Goal: Task Accomplishment & Management: Manage account settings

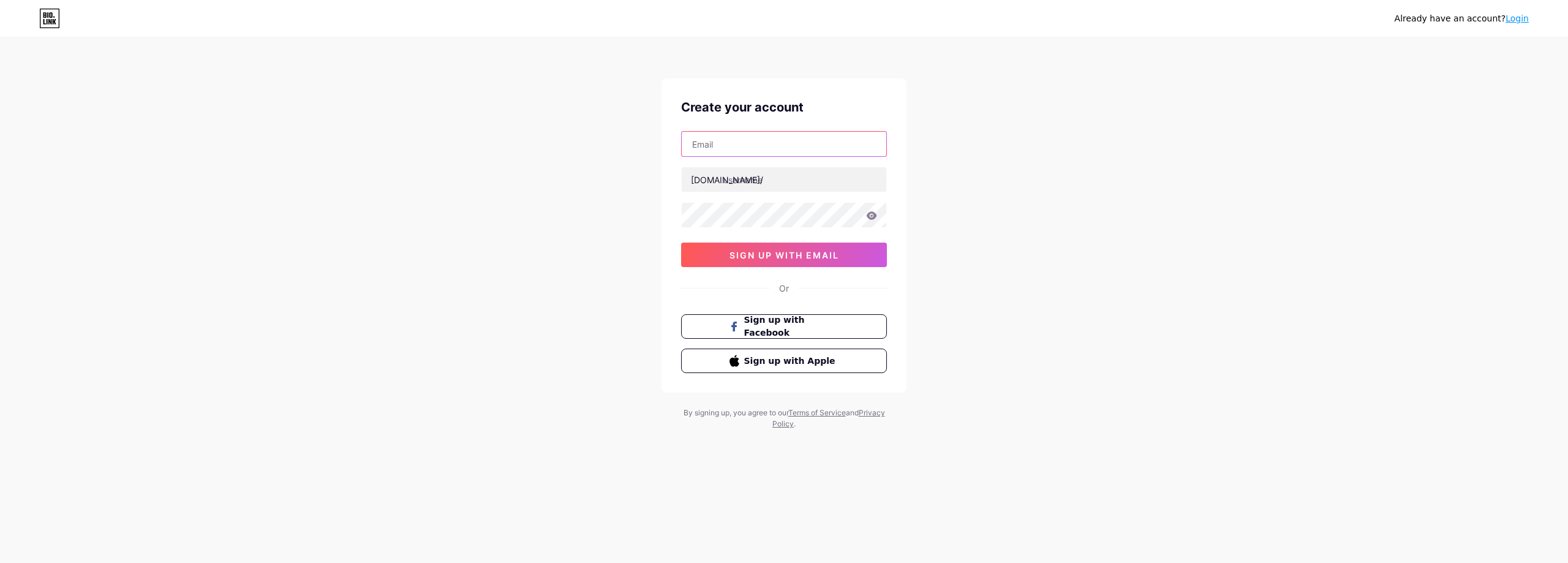
click at [732, 147] on input "text" at bounding box center [784, 144] width 204 height 24
paste input "[EMAIL_ADDRESS][DOMAIN_NAME]"
type input "[EMAIL_ADDRESS][DOMAIN_NAME]"
click at [205, 218] on div "Already have an account? Login Create your account [EMAIL_ADDRESS][DOMAIN_NAME]…" at bounding box center [784, 234] width 1568 height 468
click at [768, 177] on input "text" at bounding box center [784, 179] width 204 height 24
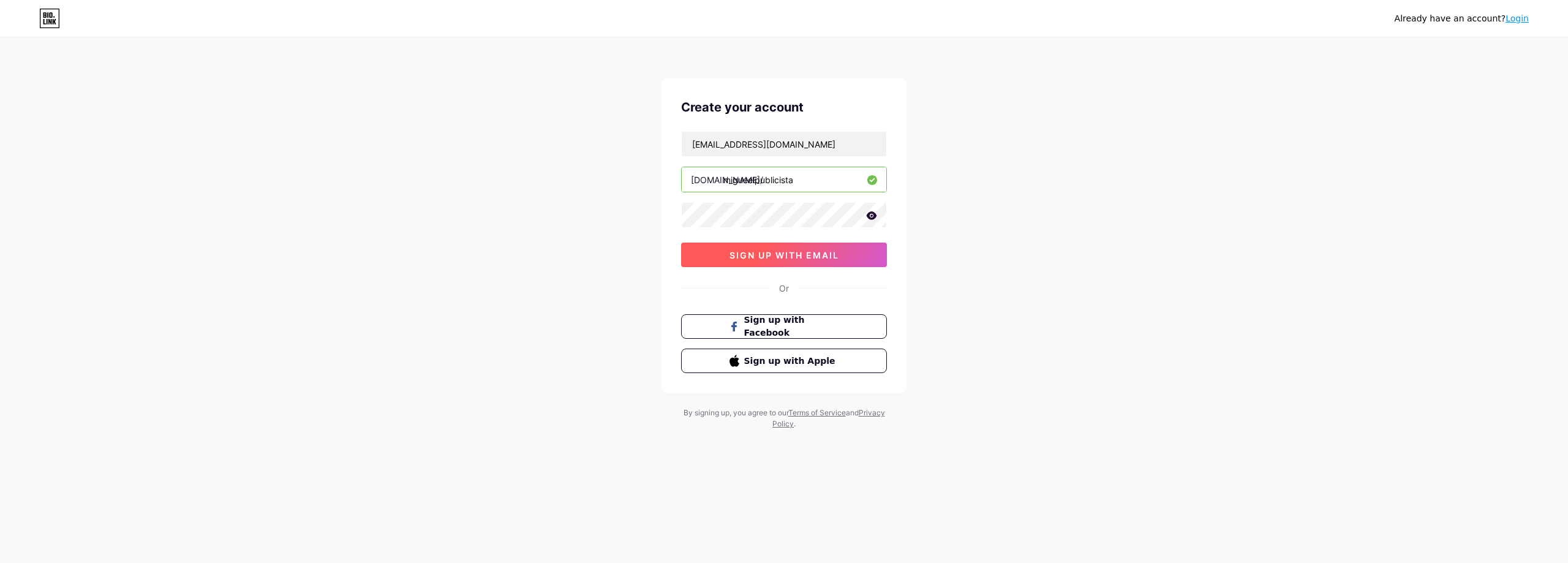
type input "migueelpublicista"
click at [792, 259] on span "sign up with email" at bounding box center [784, 255] width 110 height 10
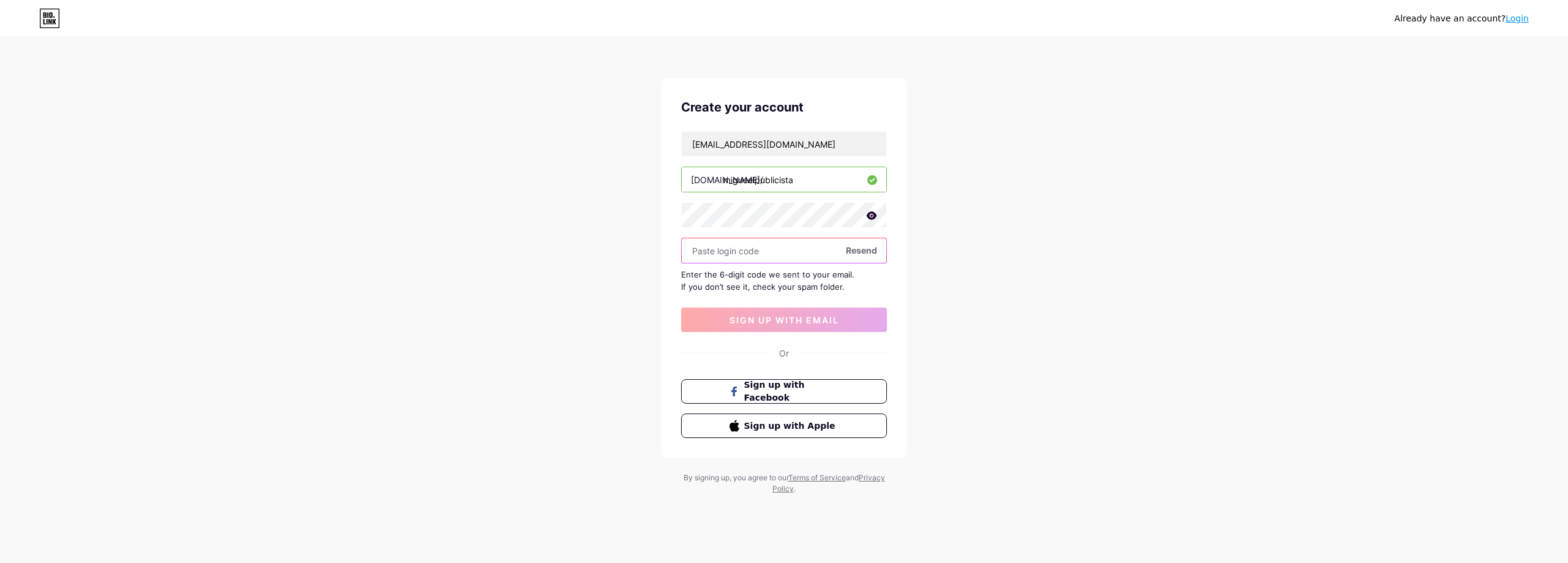
paste input "529690"
type input "529690"
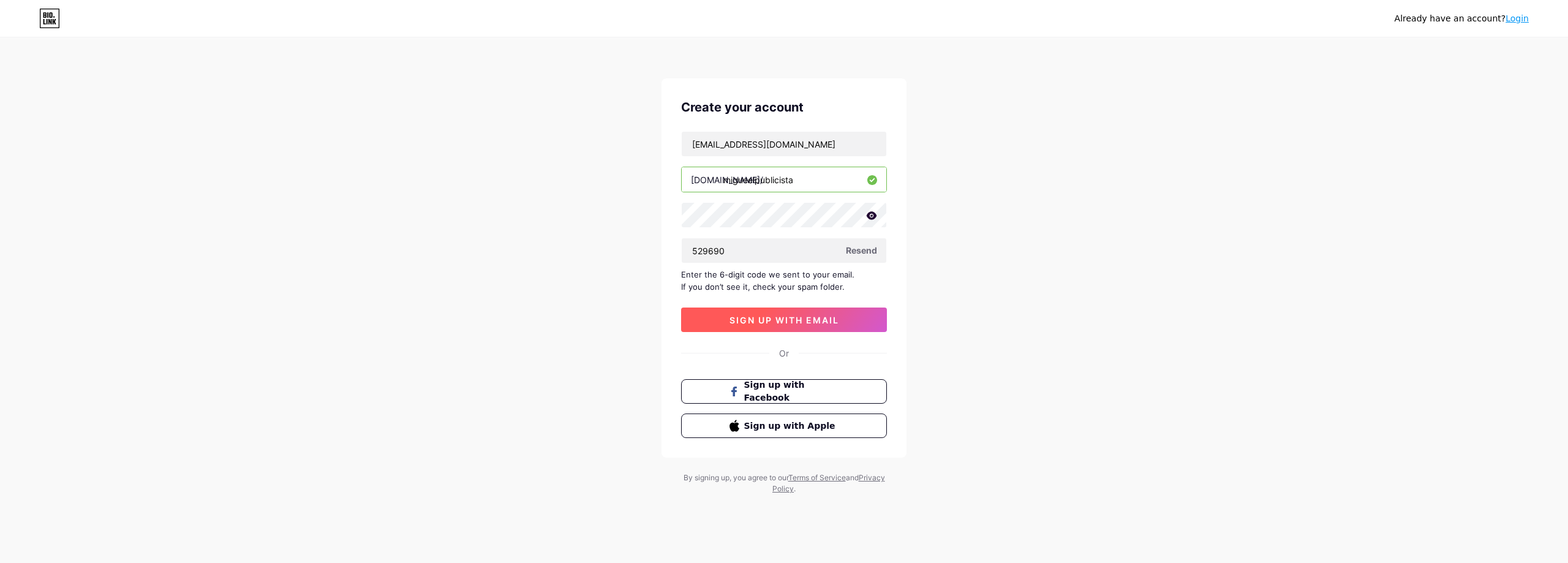
click at [778, 323] on span "sign up with email" at bounding box center [784, 319] width 110 height 10
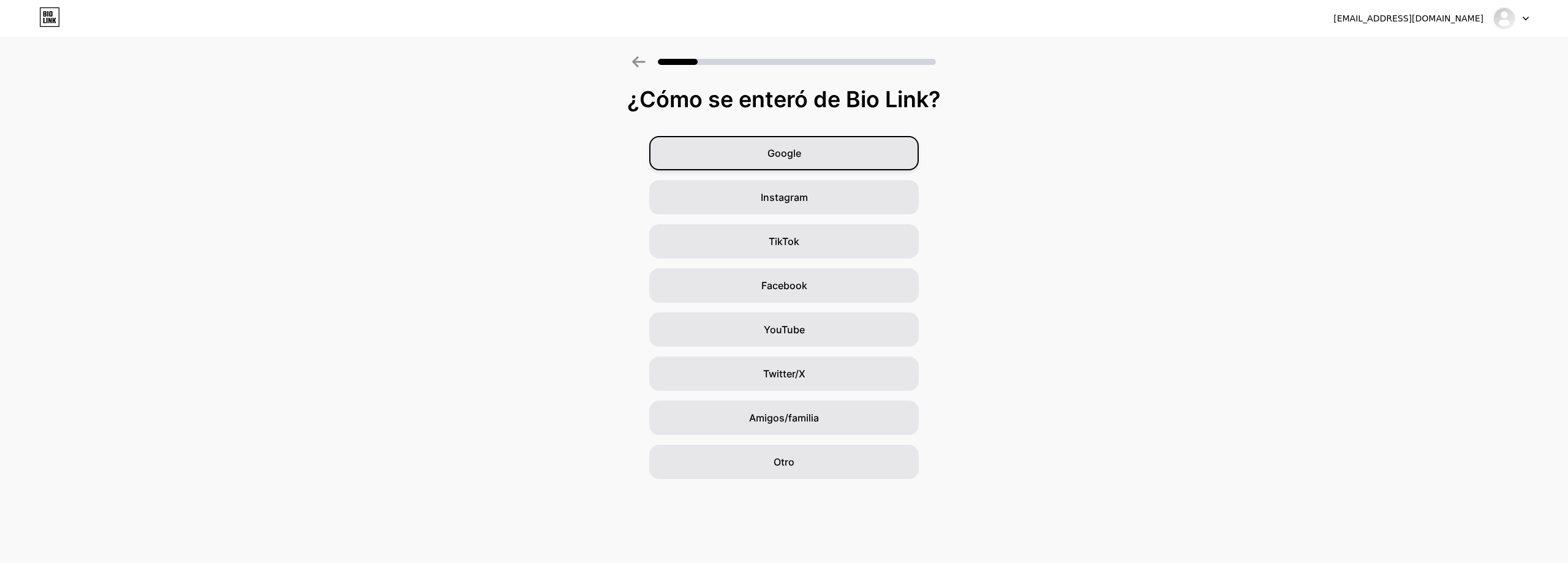
click at [814, 152] on div "Google" at bounding box center [784, 153] width 270 height 35
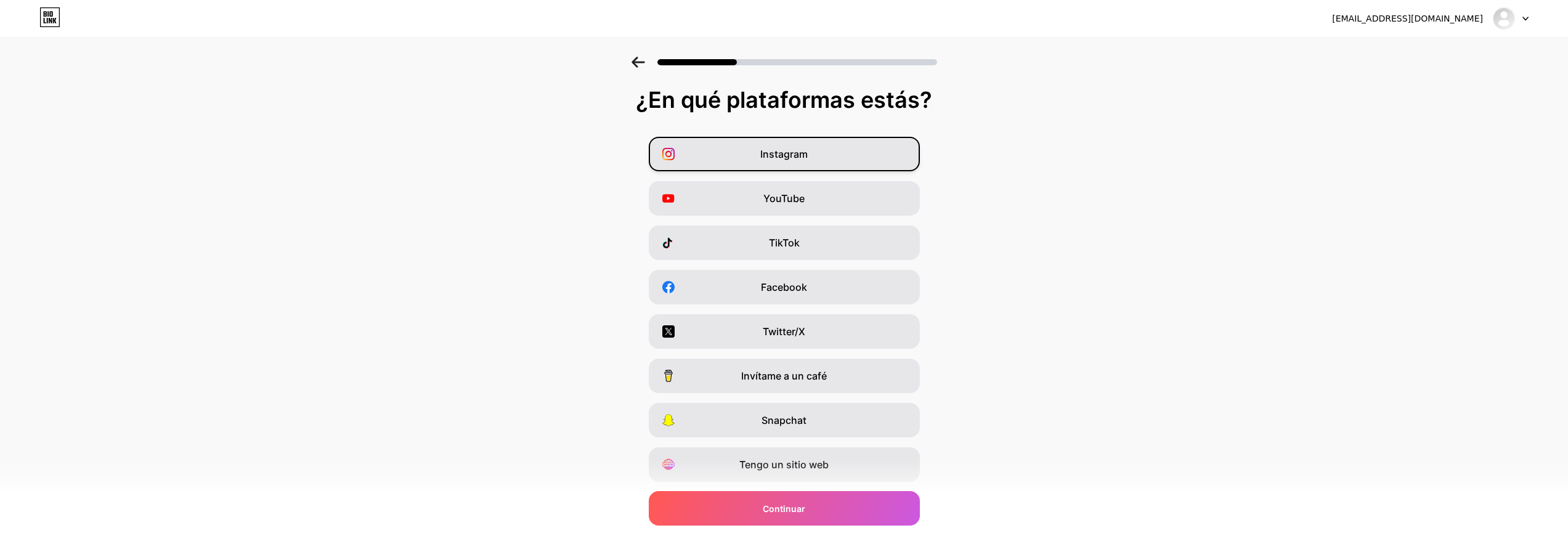
click at [784, 161] on span "Instagram" at bounding box center [784, 154] width 48 height 15
click at [761, 249] on div "TikTok" at bounding box center [784, 243] width 271 height 35
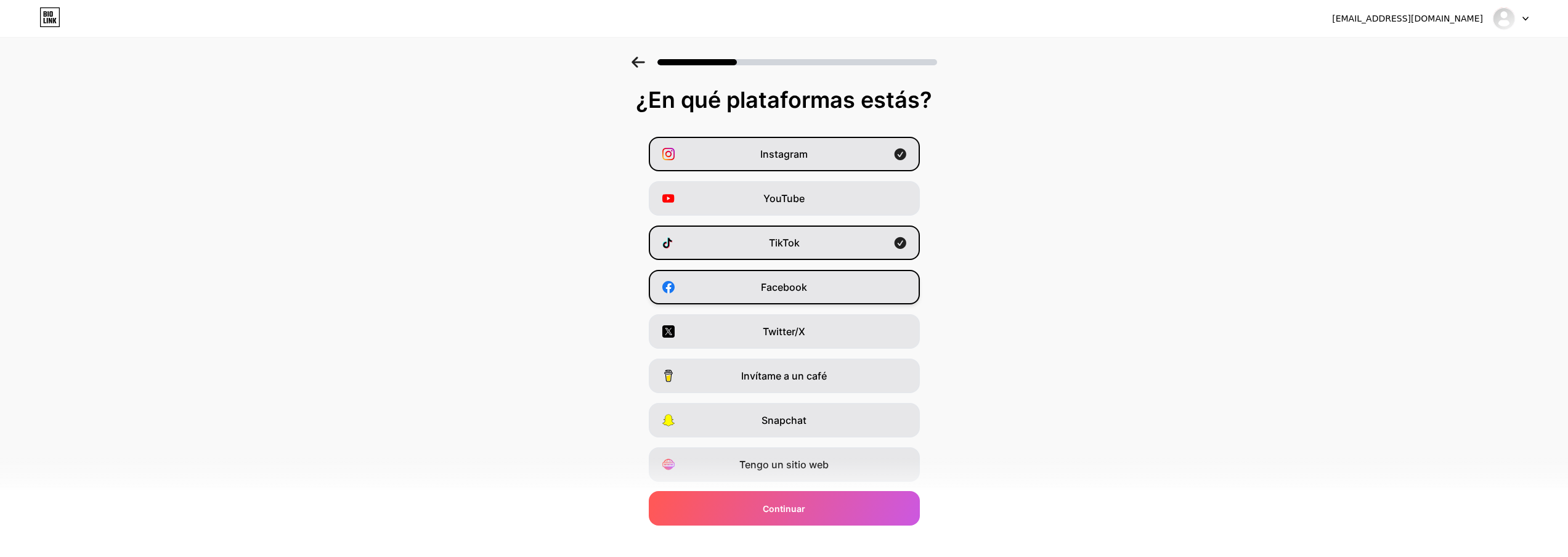
click at [785, 275] on div "Facebook" at bounding box center [784, 287] width 271 height 35
click at [799, 502] on span "Continuar" at bounding box center [784, 509] width 43 height 13
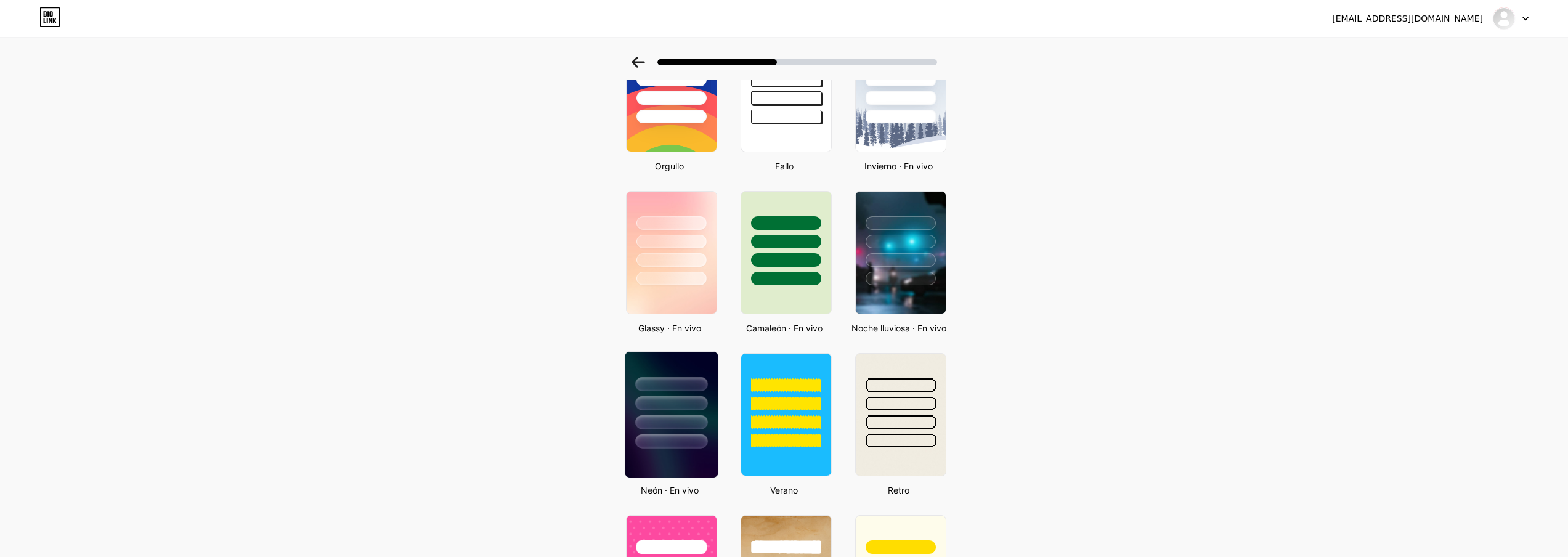
scroll to position [308, 0]
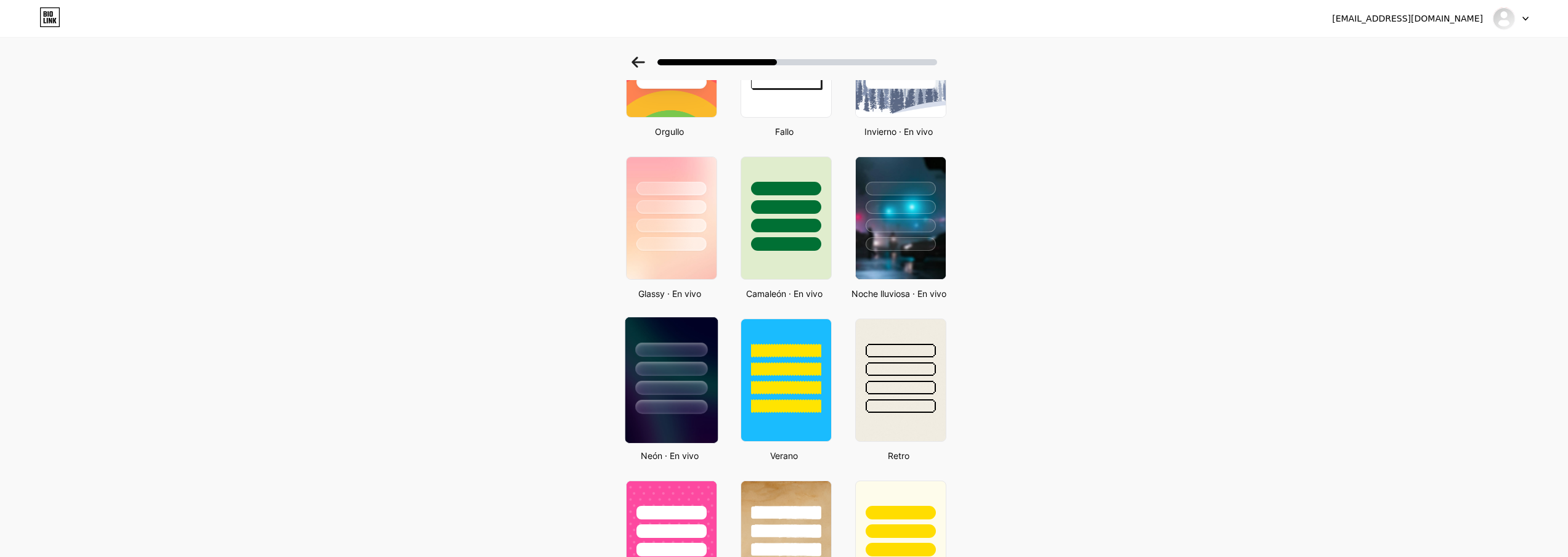
click at [681, 394] on div at bounding box center [671, 366] width 93 height 97
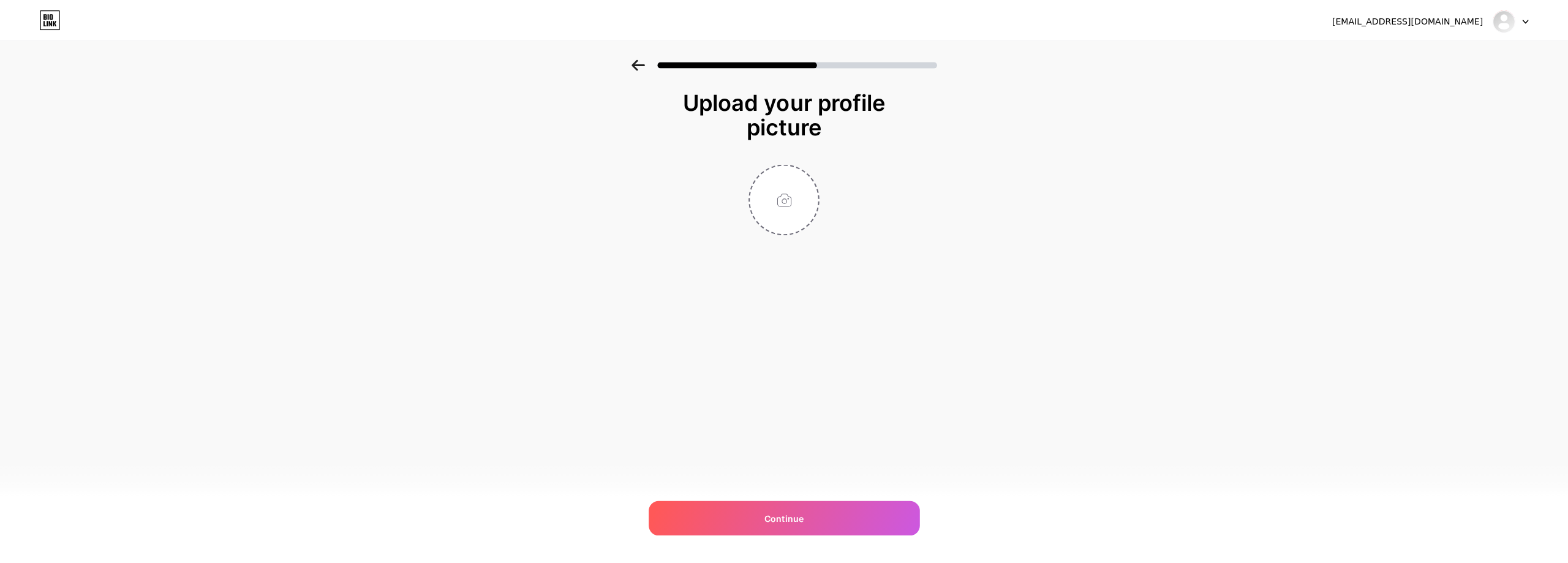
scroll to position [0, 0]
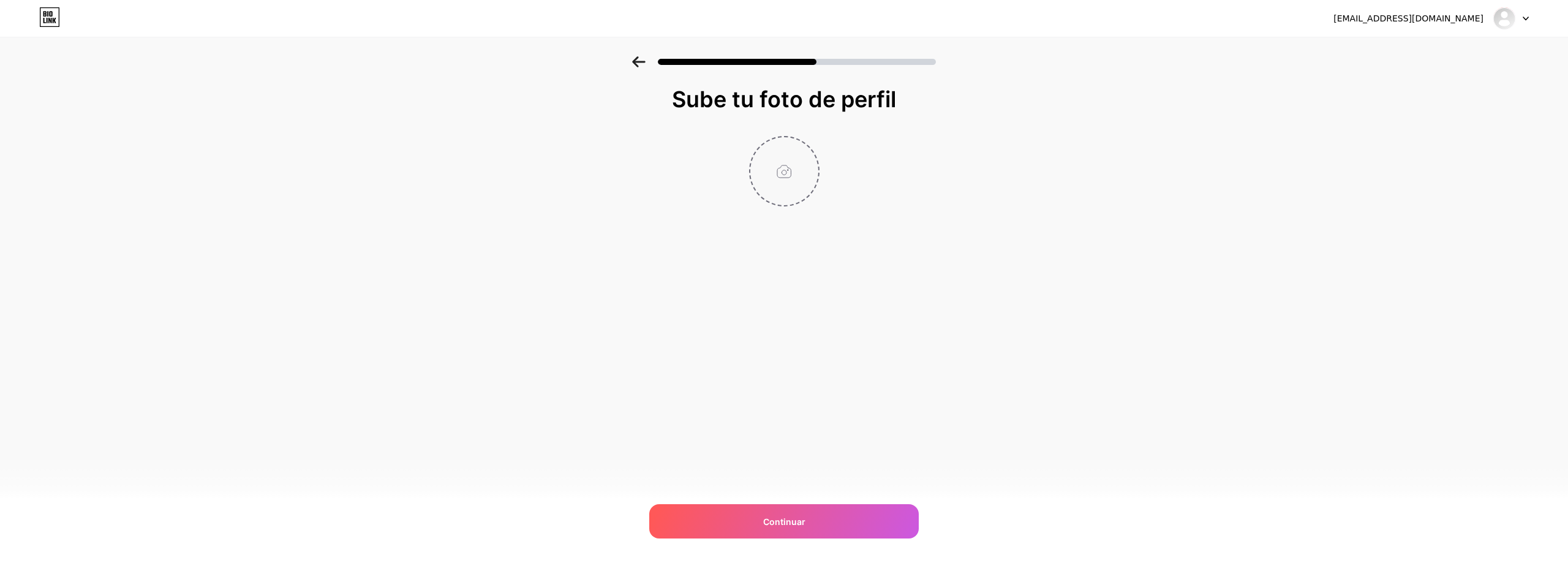
click at [787, 181] on input "file" at bounding box center [784, 171] width 68 height 68
type input "C:\fakepath\LOGO-2.png"
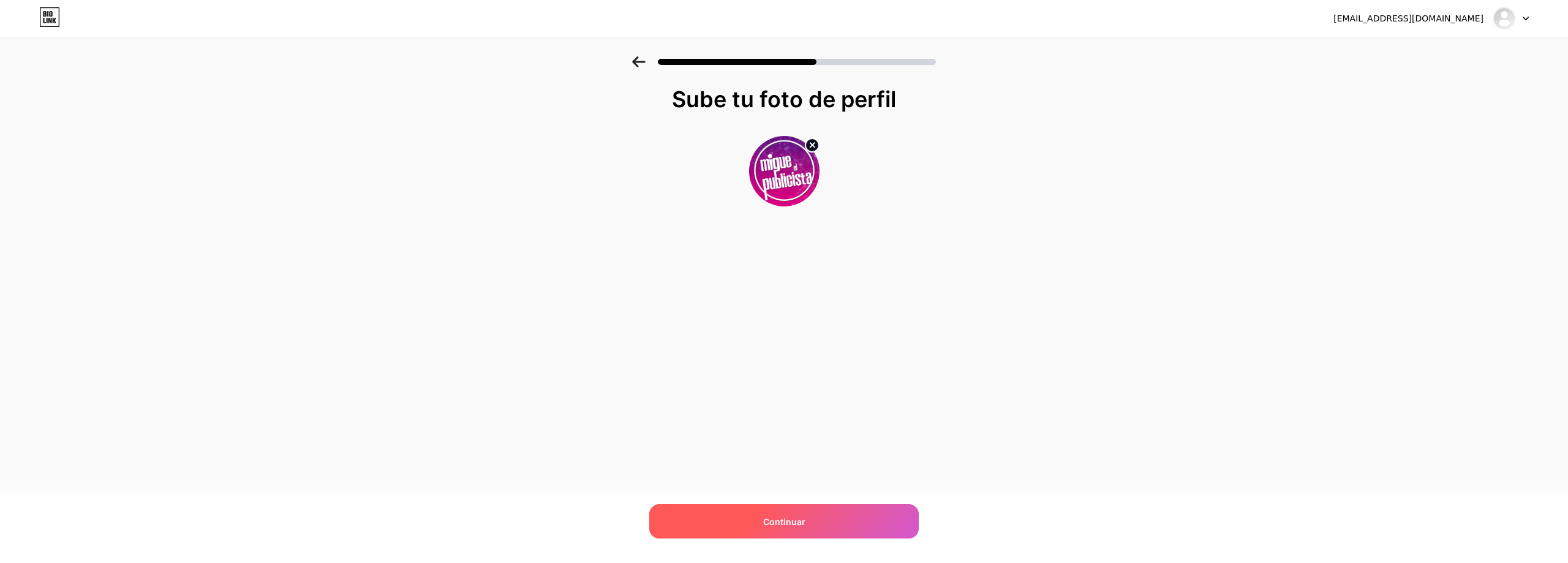
click at [802, 512] on div "Continuar" at bounding box center [784, 521] width 270 height 35
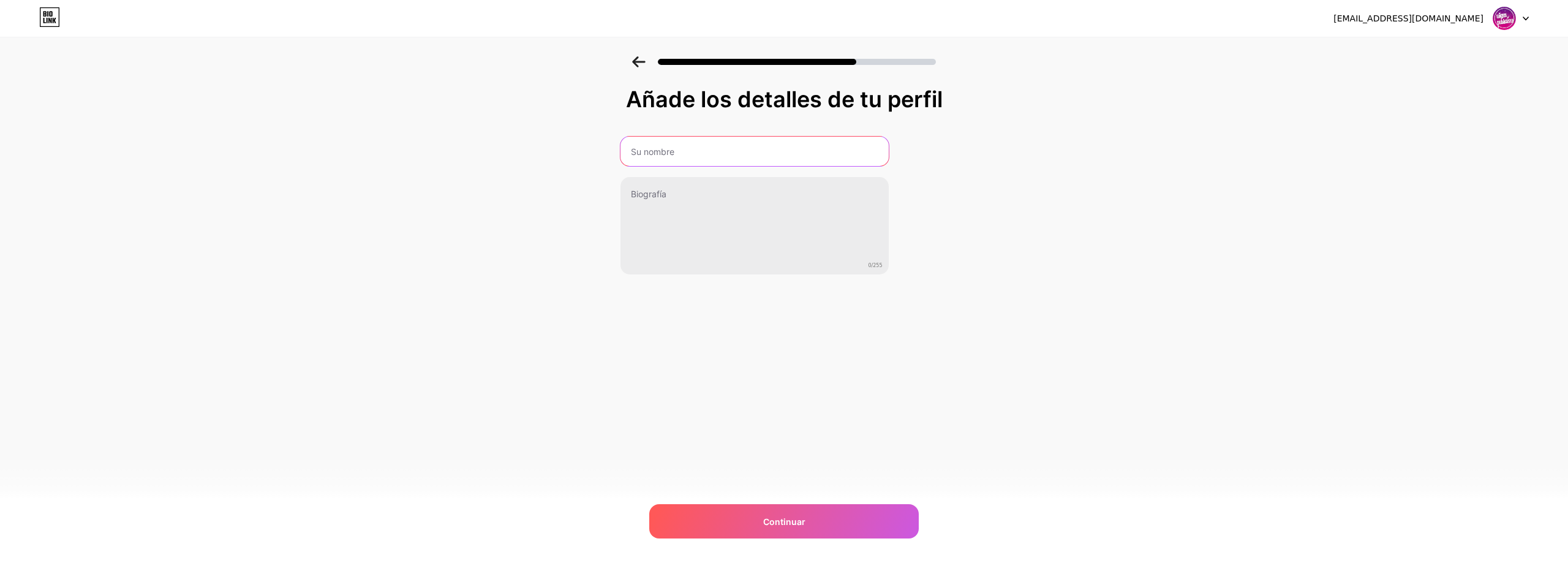
click at [641, 144] on input "text" at bounding box center [754, 151] width 268 height 29
type input "Migue El Publicista"
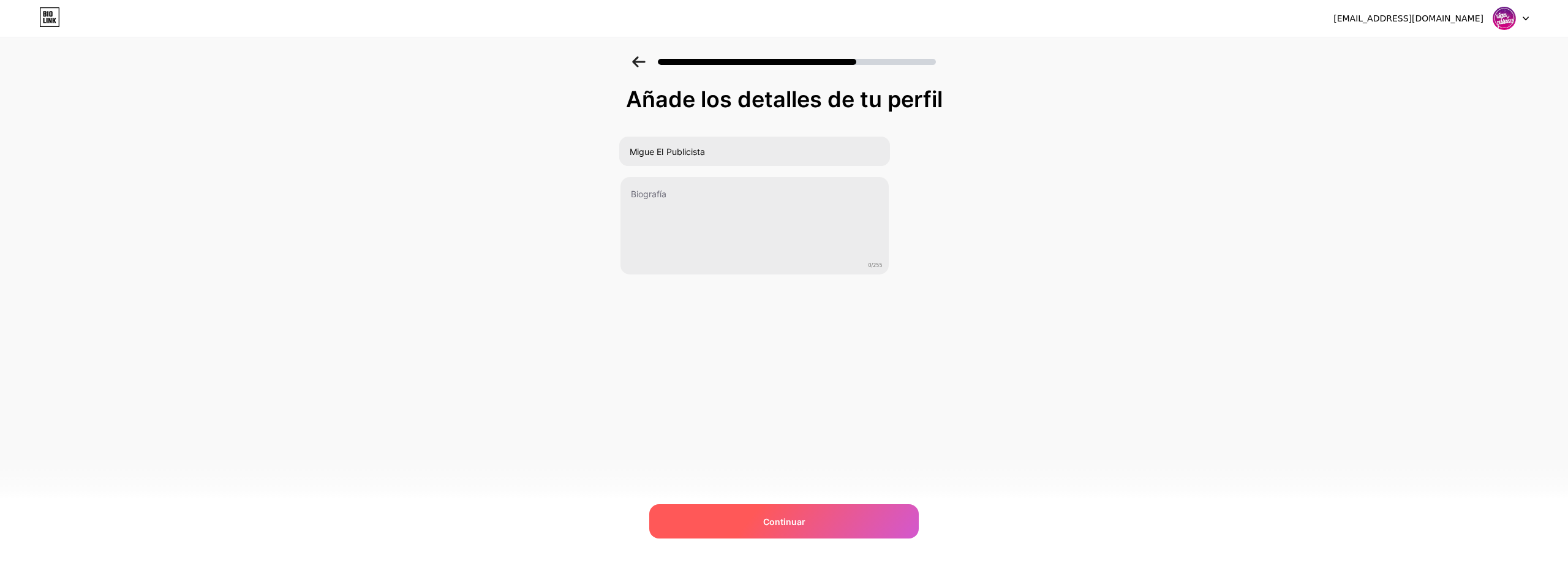
click at [741, 512] on div "Continuar" at bounding box center [784, 521] width 270 height 35
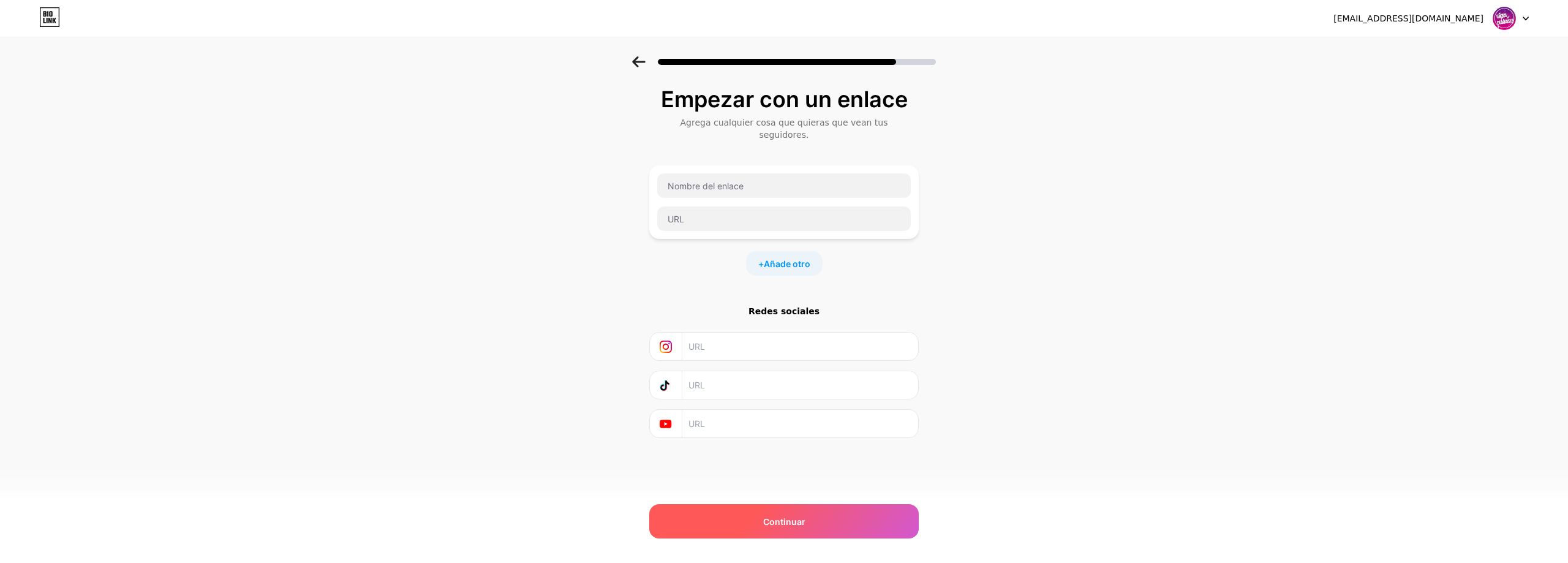
click at [798, 522] on font "Continuar" at bounding box center [784, 521] width 43 height 10
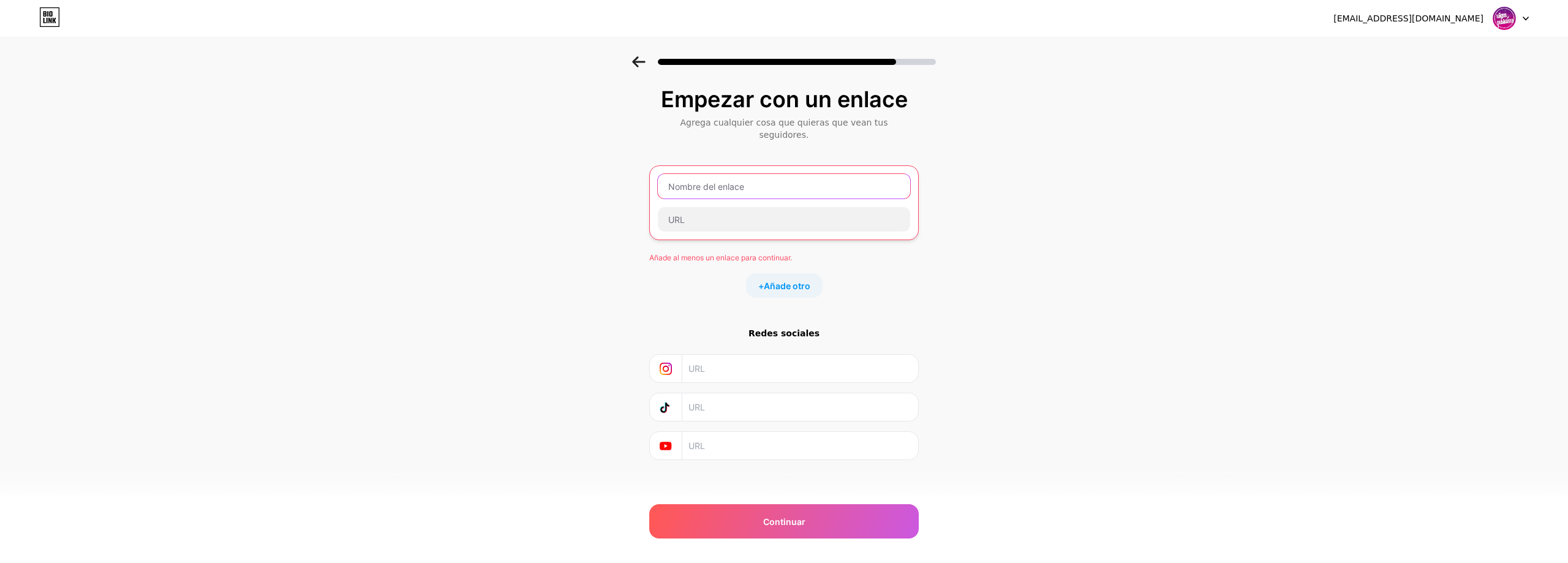
click at [734, 185] on input "text" at bounding box center [784, 186] width 252 height 24
click at [676, 177] on input "text" at bounding box center [784, 186] width 252 height 24
paste input "[URL][DOMAIN_NAME]"
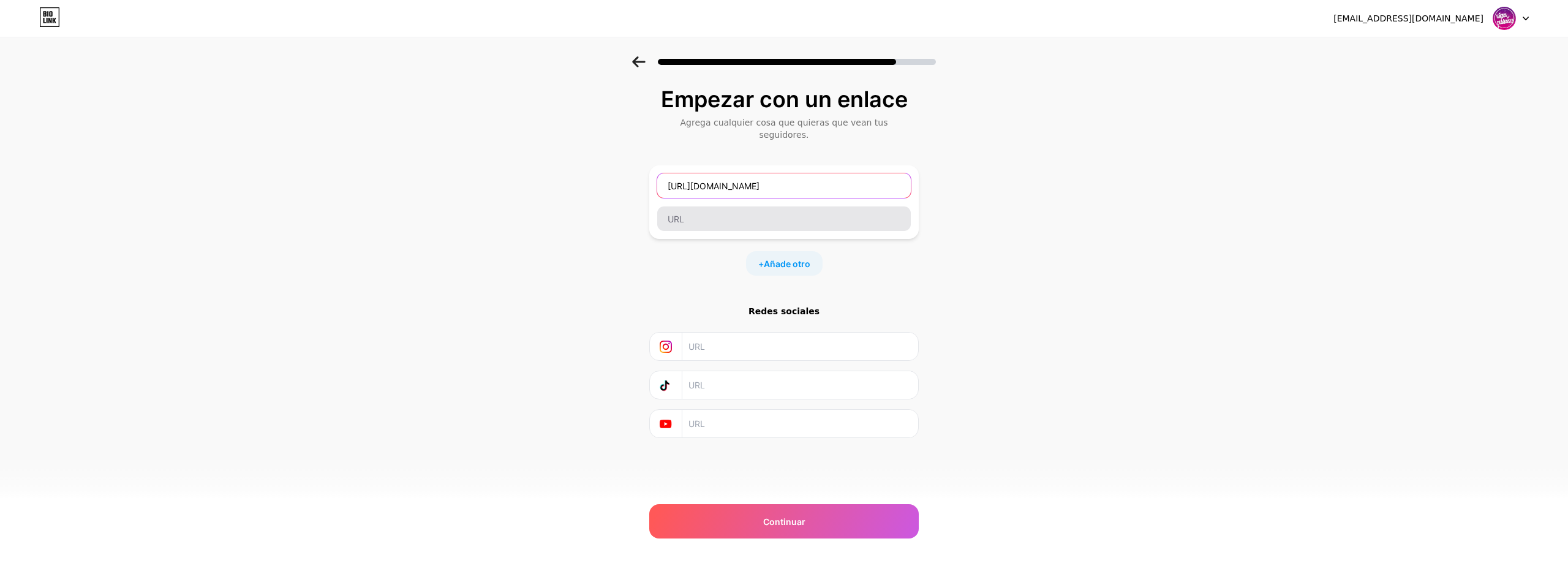
type input "[URL][DOMAIN_NAME]"
click at [718, 210] on input "text" at bounding box center [784, 218] width 254 height 24
paste input "[URL][DOMAIN_NAME]"
type input "[URL][DOMAIN_NAME]"
drag, startPoint x: 888, startPoint y: 180, endPoint x: 609, endPoint y: 140, distance: 281.9
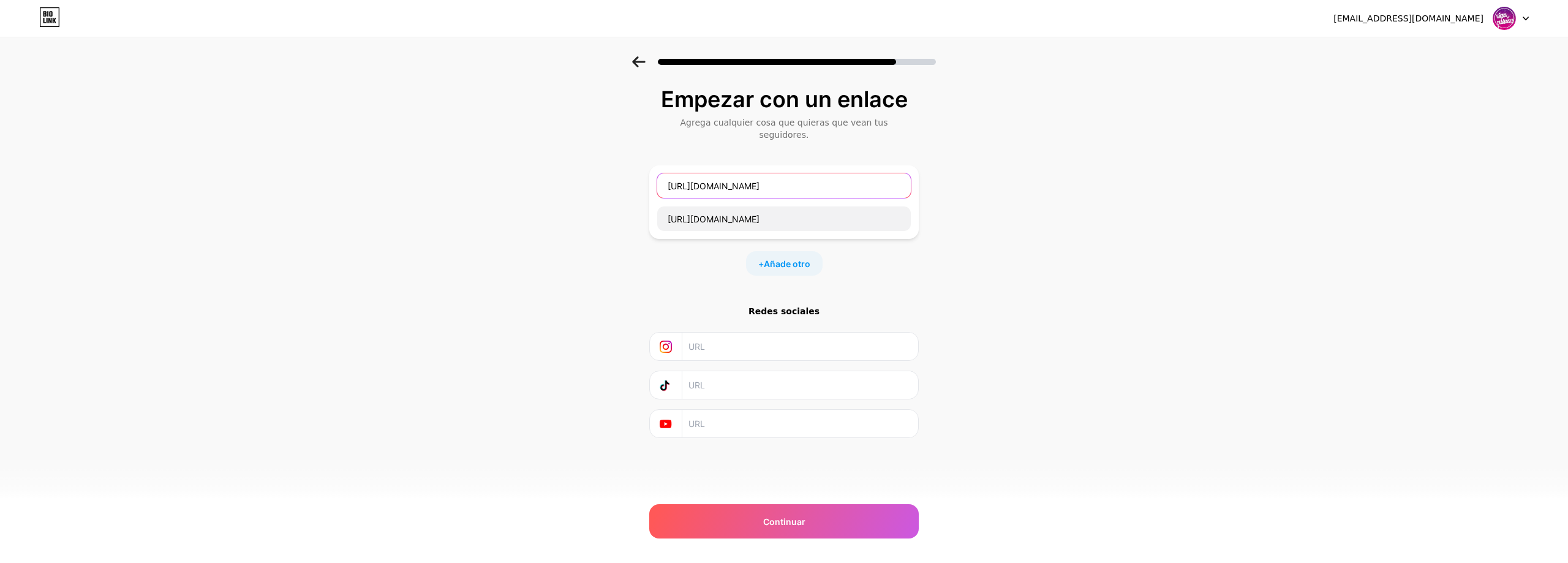
click at [613, 149] on div "Empezar con un enlace Agrega cualquier cosa que quieras que vean tus seguidores…" at bounding box center [784, 278] width 1568 height 443
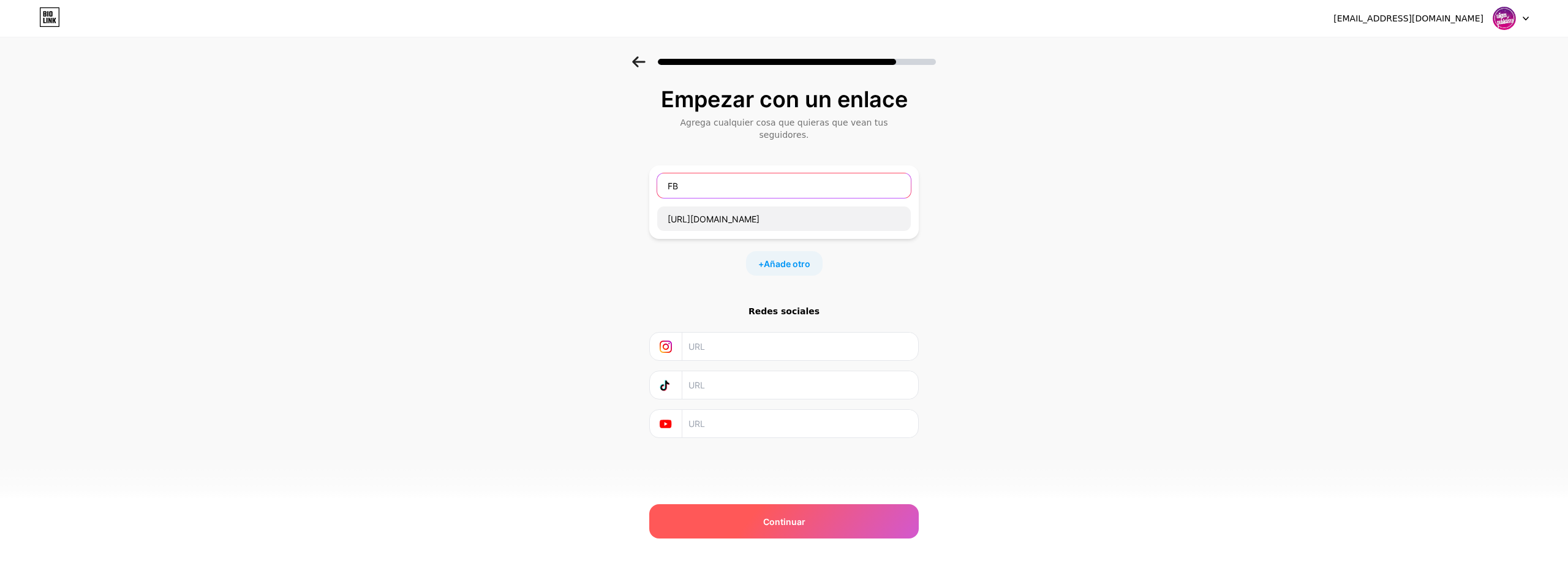
type input "FB"
click at [829, 509] on div "Continuar" at bounding box center [784, 521] width 270 height 35
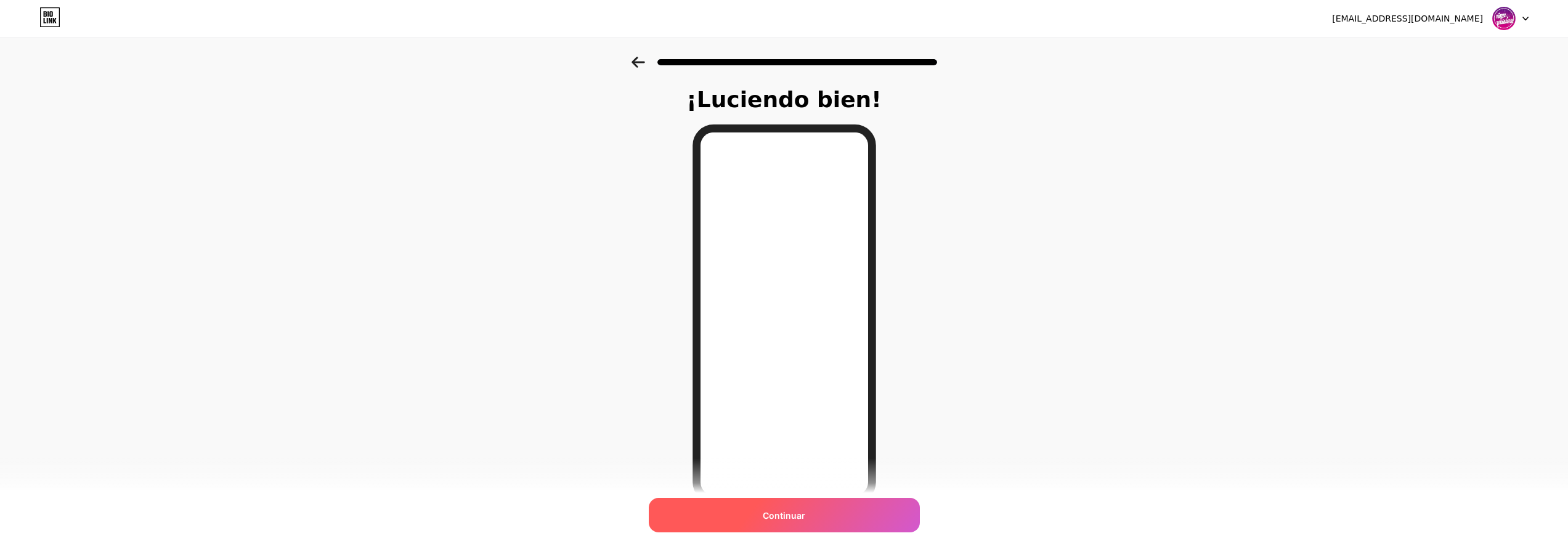
click at [769, 513] on font "Continuar" at bounding box center [784, 515] width 43 height 10
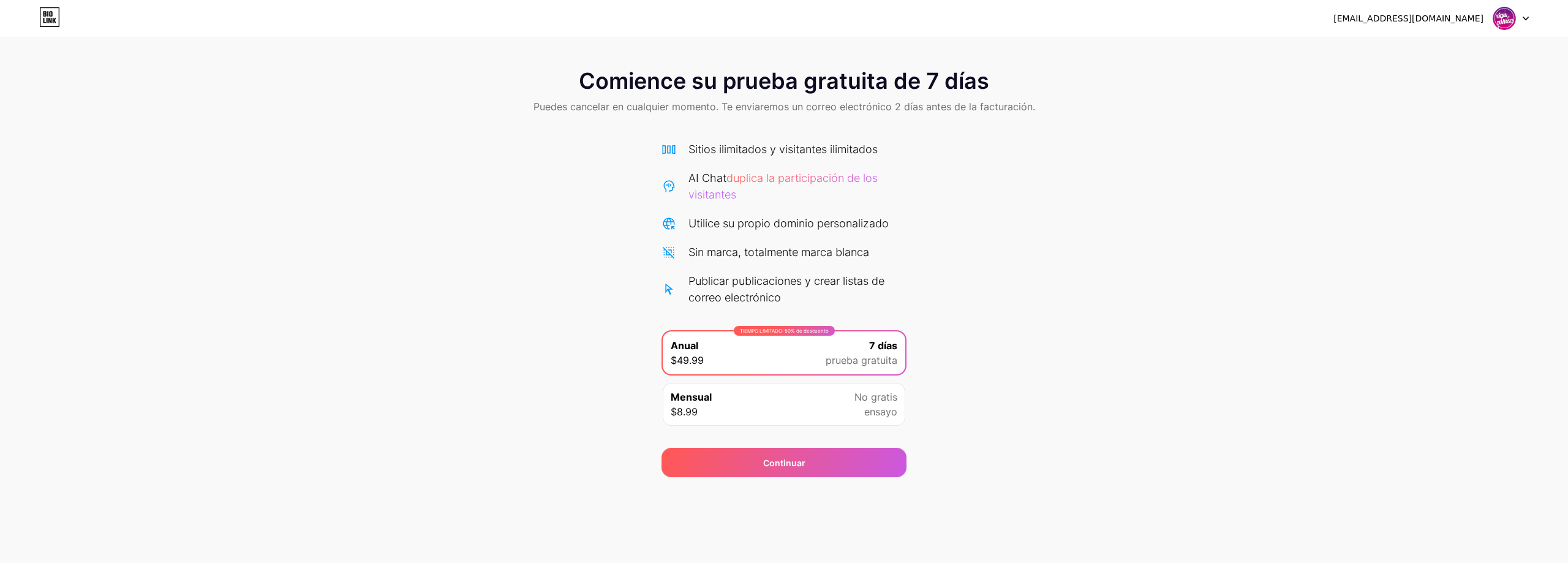
click at [1522, 9] on div at bounding box center [1510, 18] width 35 height 22
click at [1086, 163] on div "Comience su prueba gratuita de 7 días Puedes cancelar en cualquier momento. Te …" at bounding box center [784, 267] width 1568 height 421
click at [794, 402] on div "Mensual $8.99 No gratis ensayo" at bounding box center [784, 405] width 243 height 43
click at [807, 356] on div "TIEMPO LIMITADO: 50% de descuento Anual $49.99 7 [PERSON_NAME] prueba gratuita" at bounding box center [784, 352] width 243 height 43
click at [750, 393] on div "Mensual $8.99 No gratis ensayo" at bounding box center [784, 405] width 243 height 43
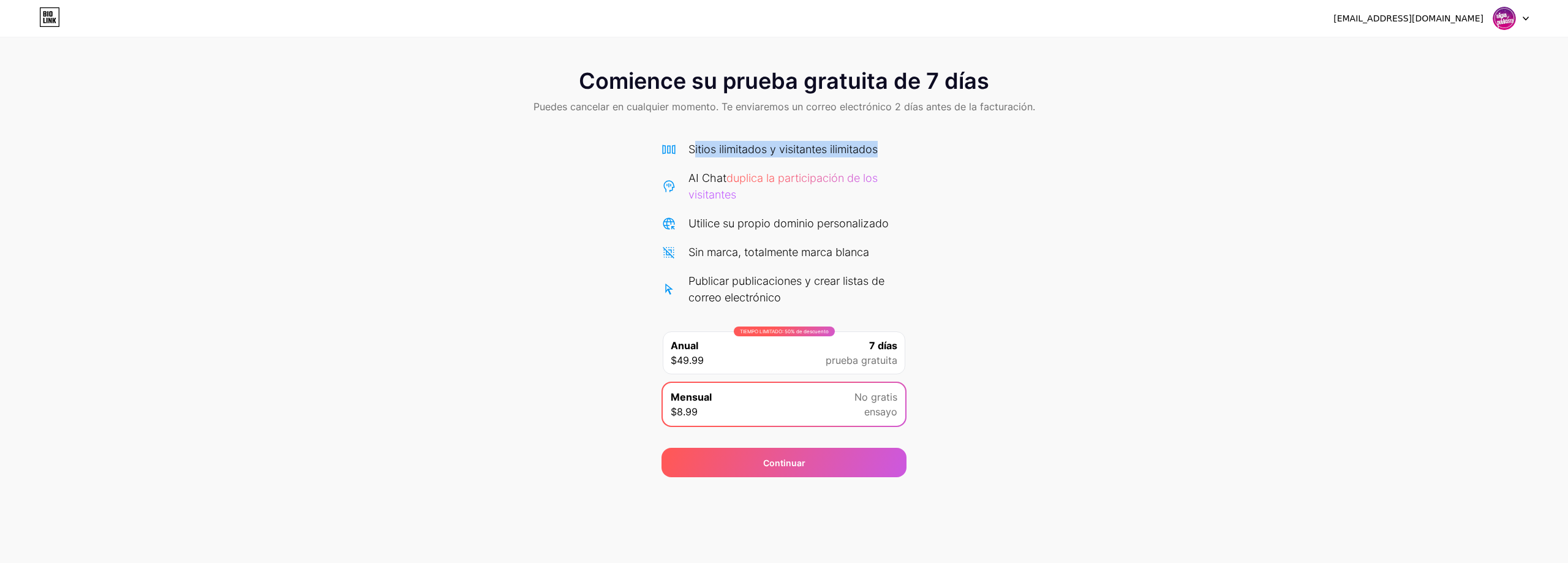
drag, startPoint x: 696, startPoint y: 144, endPoint x: 901, endPoint y: 153, distance: 205.2
click at [901, 153] on div "Sitios ilimitados y visitantes ilimitados" at bounding box center [784, 149] width 245 height 17
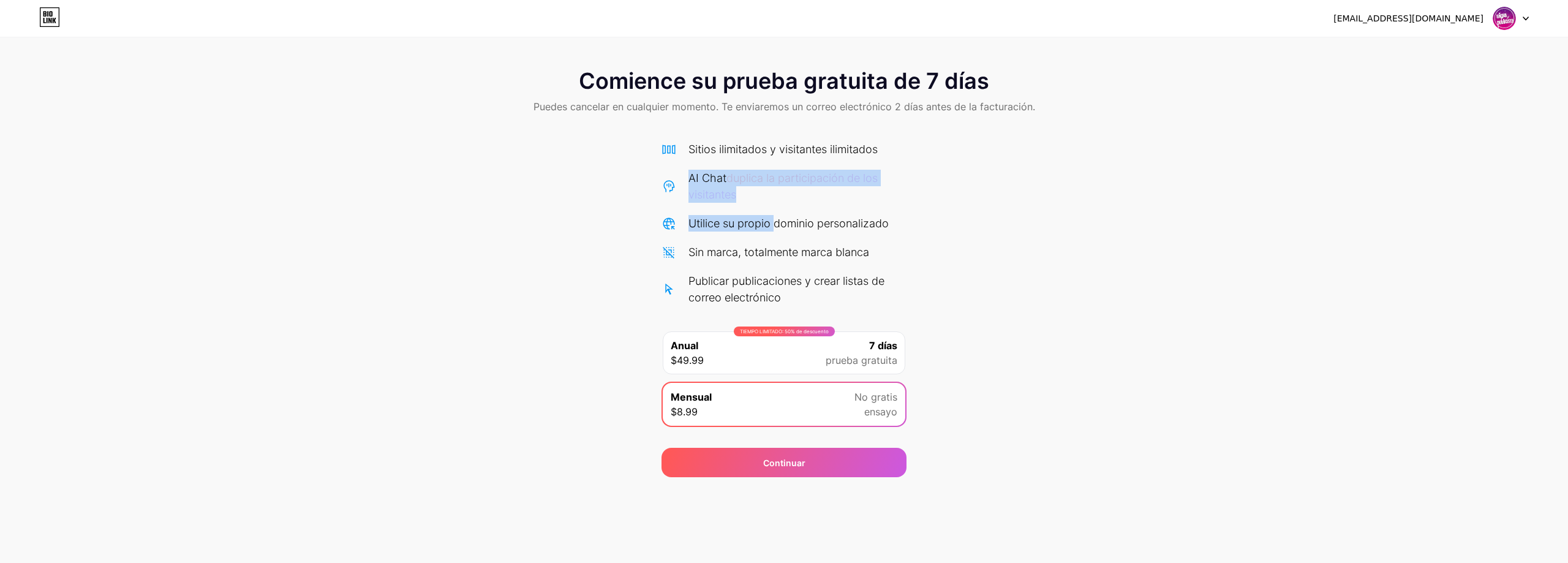
drag, startPoint x: 687, startPoint y: 174, endPoint x: 774, endPoint y: 209, distance: 93.8
click at [774, 209] on div "Sitios ilimitados y visitantes ilimitados AI Chat duplica la participación de l…" at bounding box center [784, 223] width 245 height 165
click at [854, 224] on font "Utilice su propio dominio personalizado" at bounding box center [788, 223] width 200 height 13
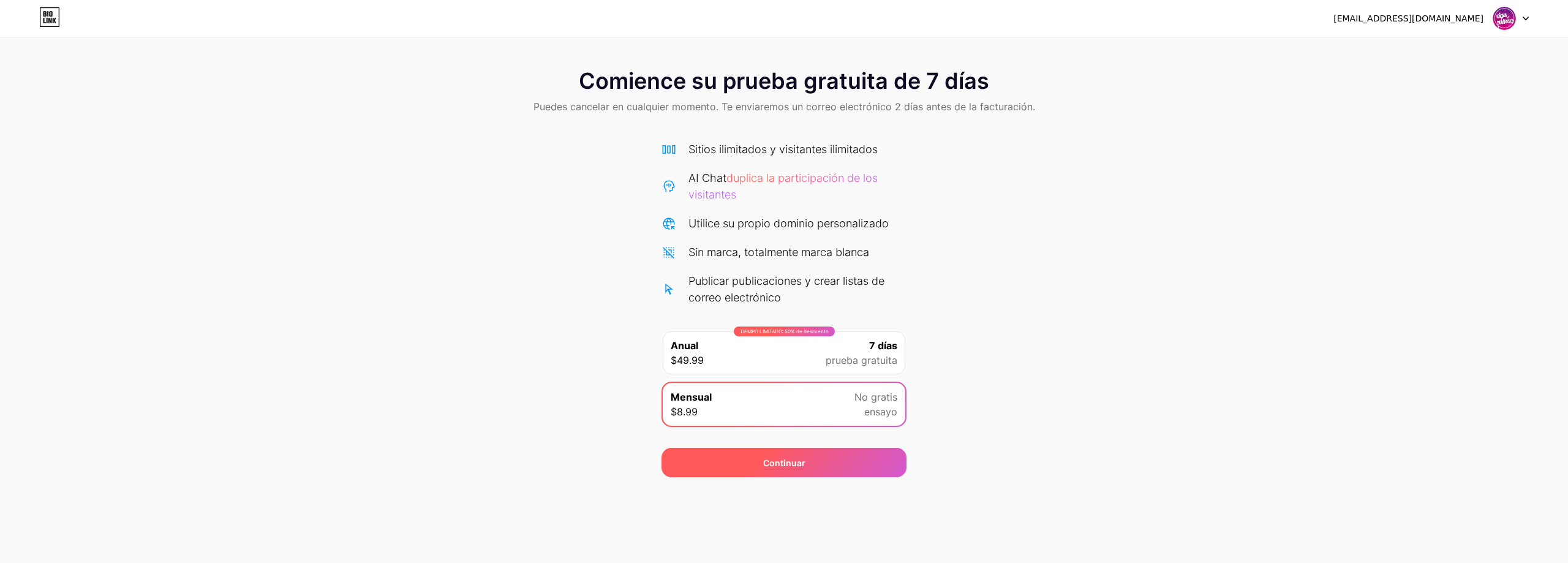
click at [787, 468] on font "Continuar" at bounding box center [784, 462] width 43 height 10
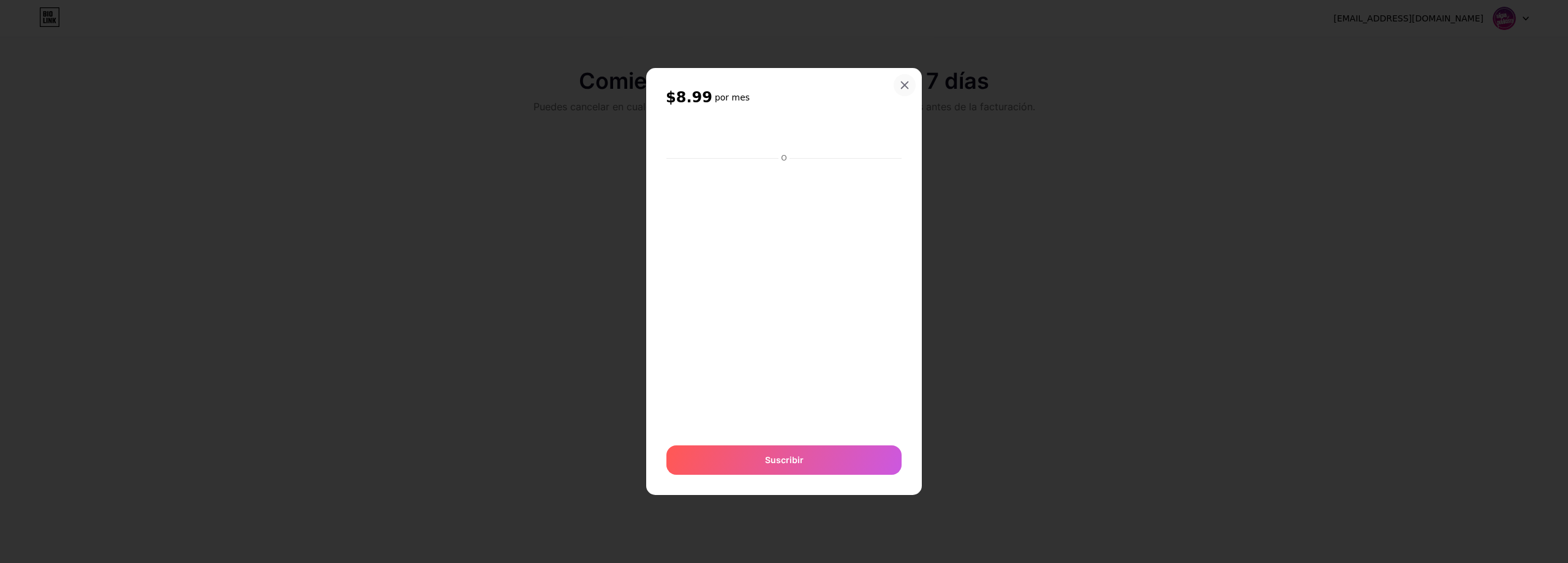
click at [907, 78] on div at bounding box center [904, 85] width 22 height 22
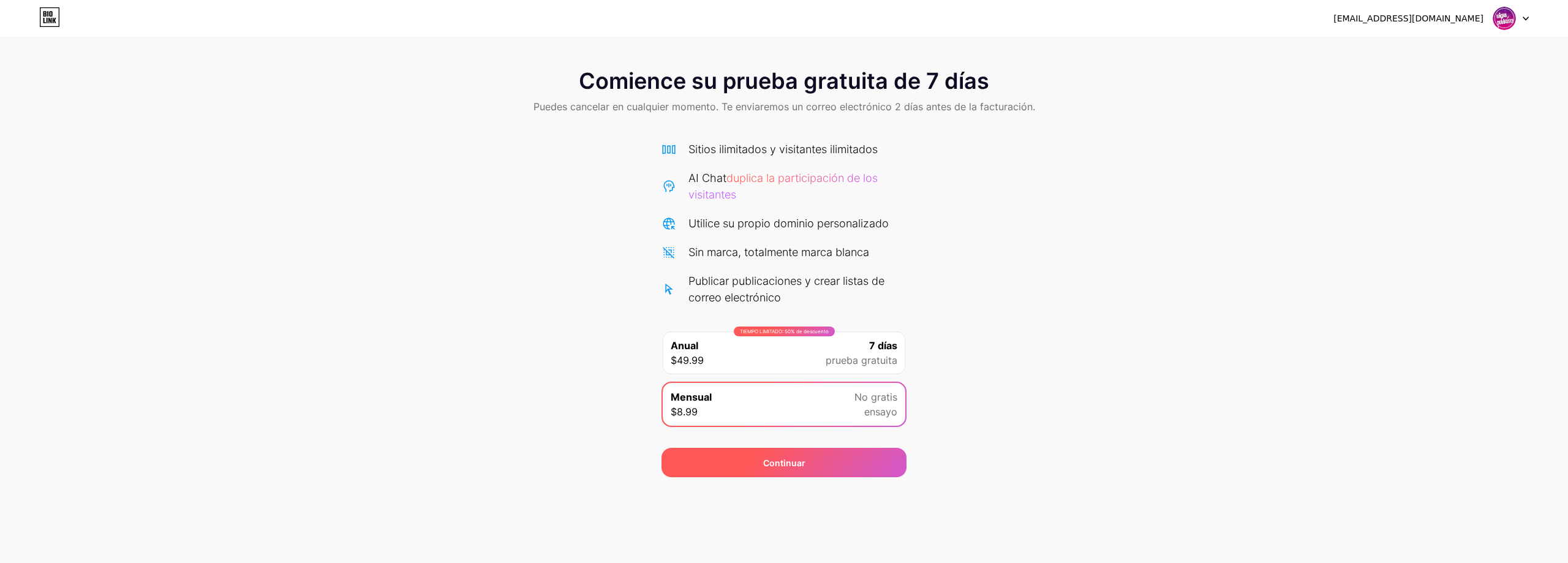
click at [783, 457] on font "Continuar" at bounding box center [784, 463] width 43 height 13
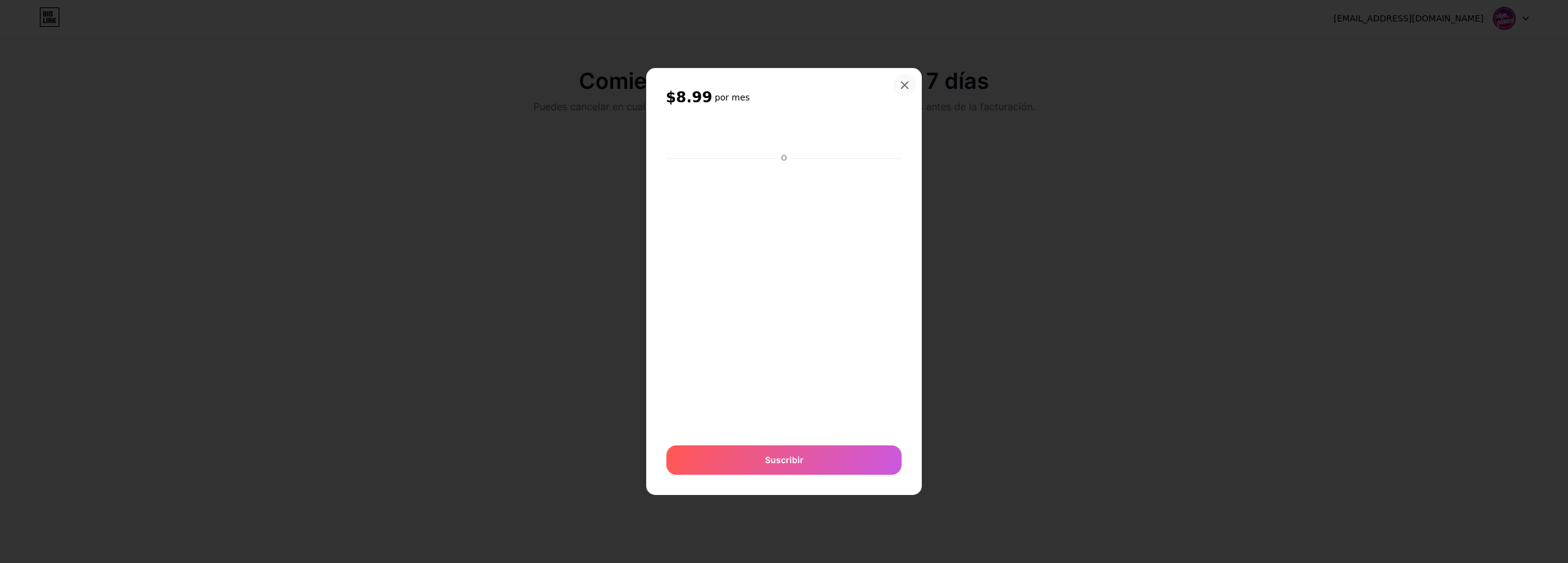
click at [909, 84] on icon at bounding box center [904, 85] width 9 height 9
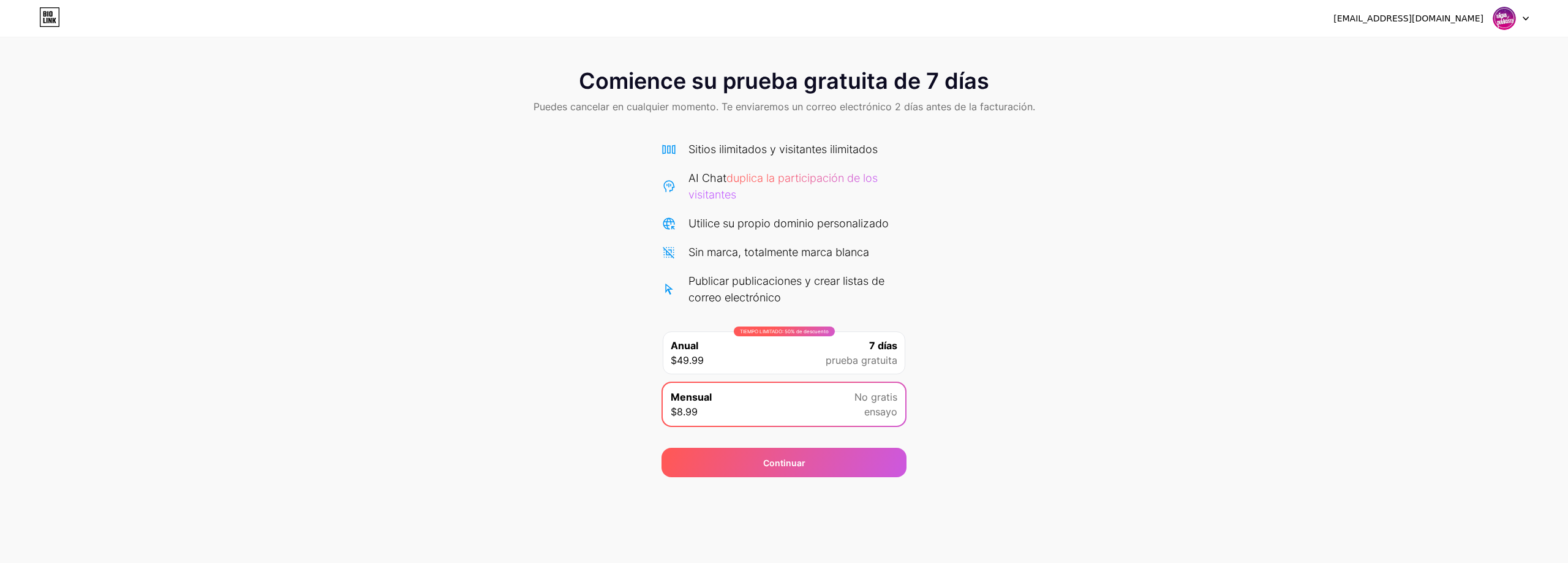
click at [1514, 14] on img at bounding box center [1504, 19] width 24 height 24
click at [1404, 55] on li "Cerrar sesión" at bounding box center [1452, 50] width 152 height 33
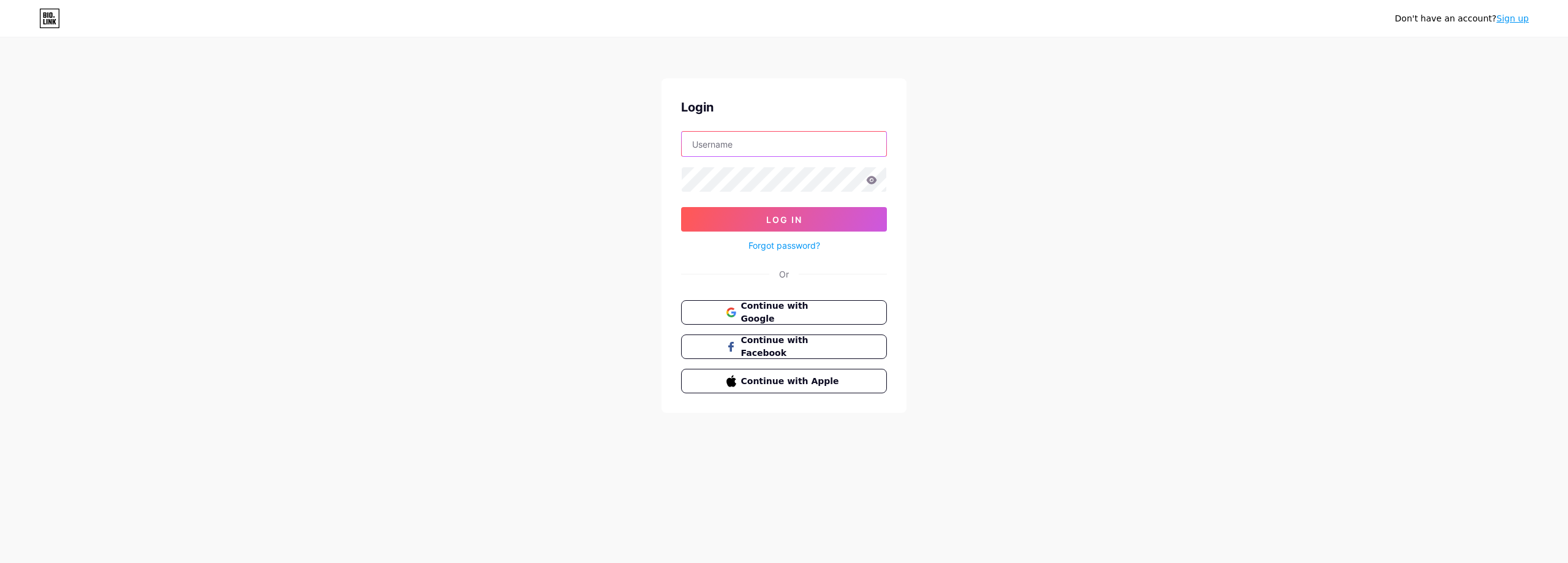
drag, startPoint x: 729, startPoint y: 150, endPoint x: 771, endPoint y: 151, distance: 42.0
click at [729, 150] on input "text" at bounding box center [784, 144] width 204 height 24
type input "[EMAIL_ADDRESS][DOMAIN_NAME]"
drag, startPoint x: 1176, startPoint y: 259, endPoint x: 1154, endPoint y: 261, distance: 22.1
click at [1176, 259] on div "¿No tienes una cuenta? Regístrate Acceso [EMAIL_ADDRESS][DOMAIN_NAME] Acceso ¿H…" at bounding box center [784, 226] width 1568 height 452
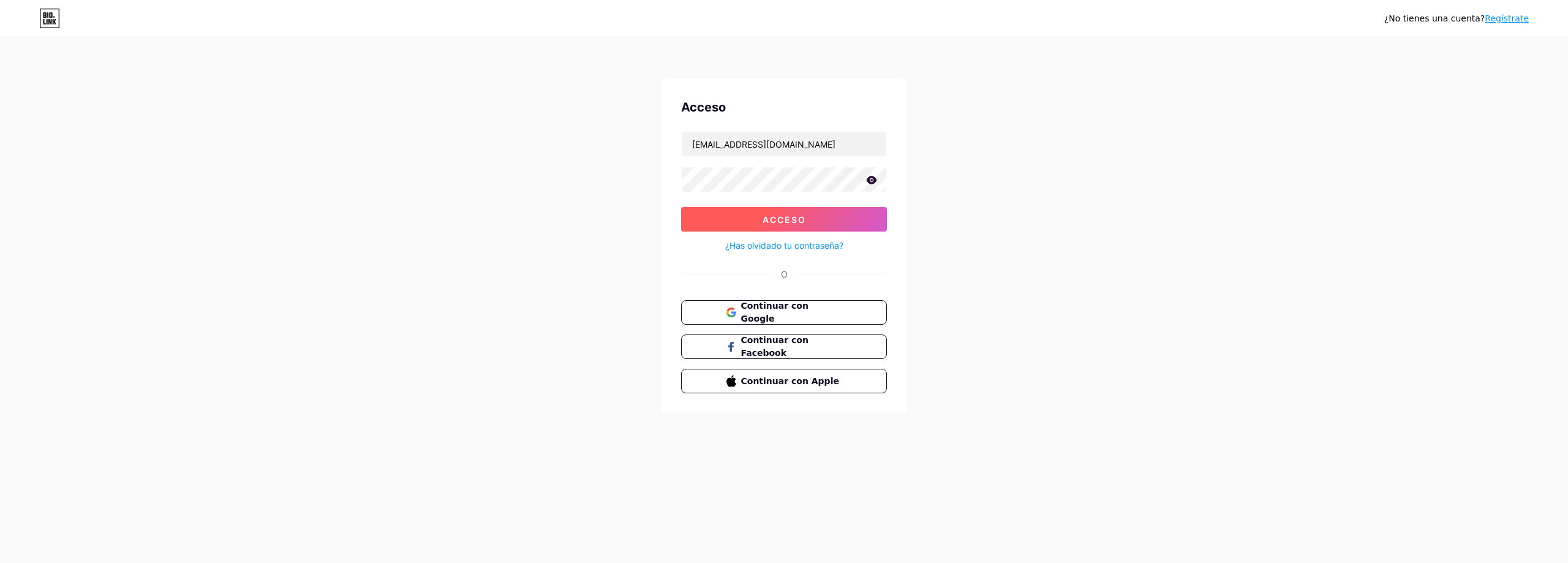
click at [841, 218] on button "Acceso" at bounding box center [784, 219] width 206 height 24
click at [786, 222] on font "Acceso" at bounding box center [784, 219] width 43 height 10
drag, startPoint x: 825, startPoint y: 144, endPoint x: 605, endPoint y: 122, distance: 221.1
click at [605, 122] on div "Don't have an account? Sign up Login [EMAIL_ADDRESS][DOMAIN_NAME] Log In Forgot…" at bounding box center [784, 226] width 1568 height 452
click at [681, 207] on button "Log In" at bounding box center [784, 219] width 206 height 24
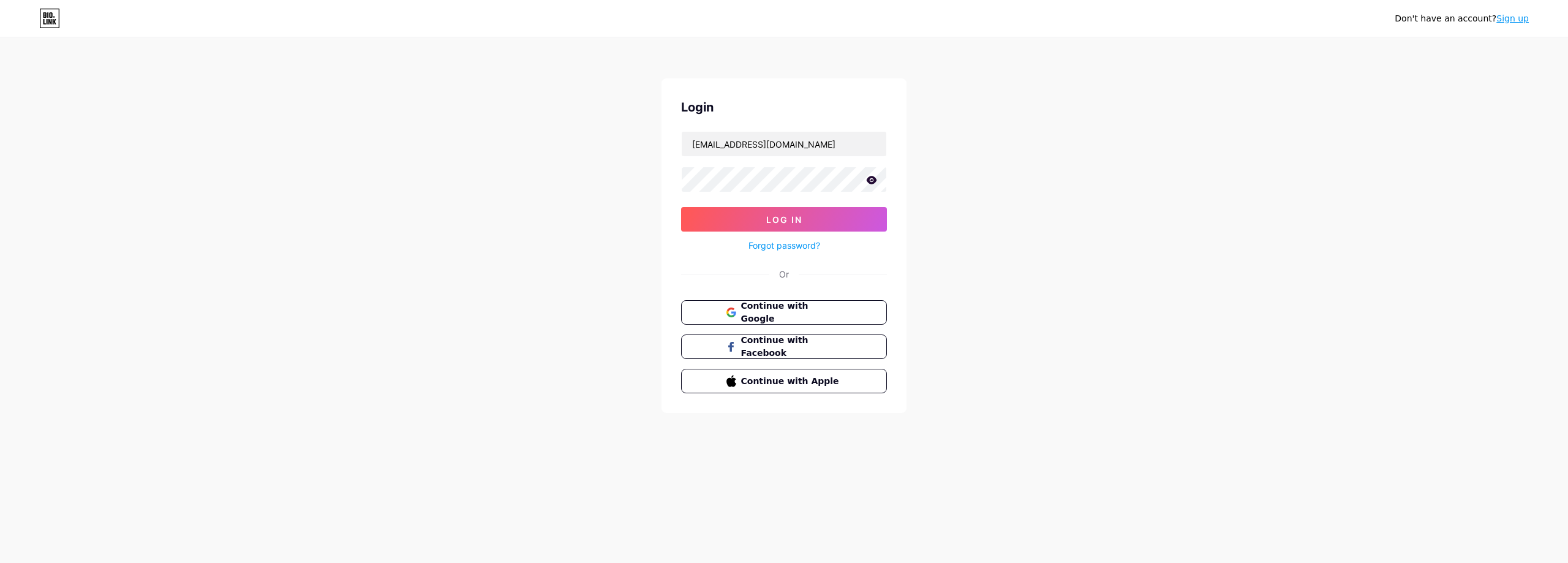
click at [876, 183] on icon at bounding box center [872, 180] width 11 height 9
click at [800, 221] on span "Log In" at bounding box center [784, 219] width 36 height 10
click at [737, 218] on button "Log In" at bounding box center [784, 219] width 206 height 24
click at [737, 219] on button "Log In" at bounding box center [784, 219] width 206 height 24
drag, startPoint x: 737, startPoint y: 219, endPoint x: 738, endPoint y: 211, distance: 8.1
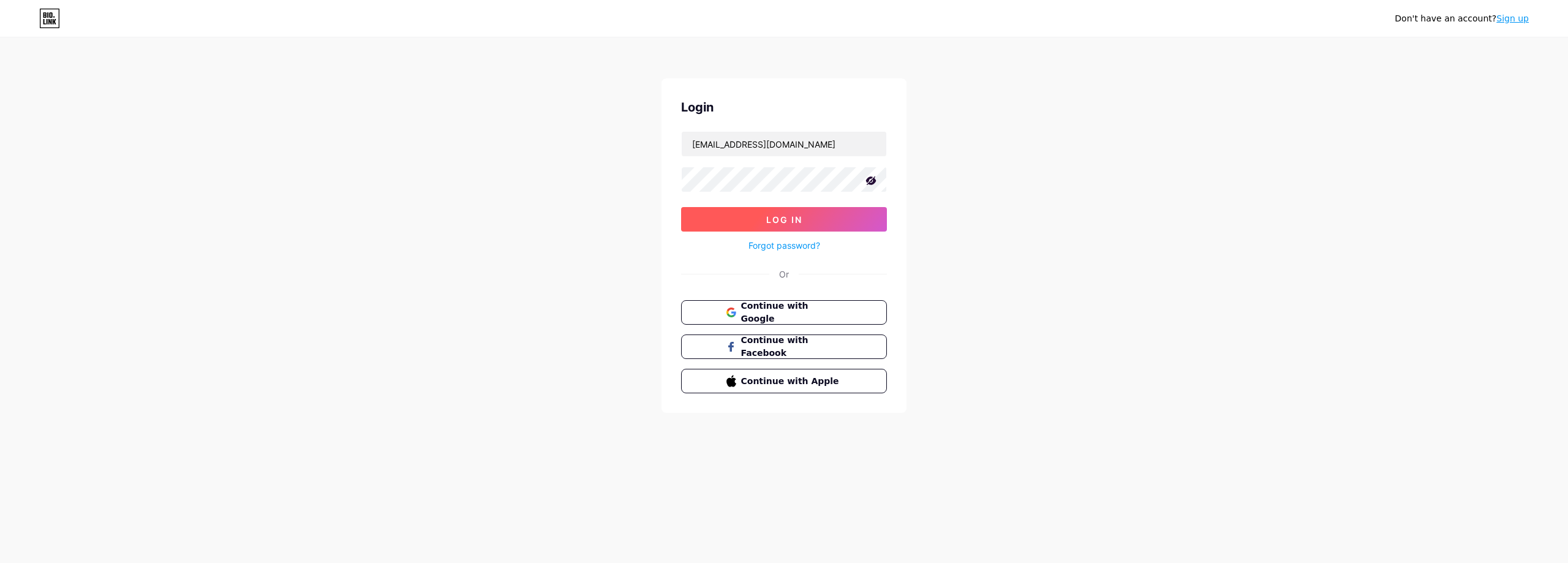
click at [737, 220] on button "Log In" at bounding box center [784, 219] width 206 height 24
click at [795, 219] on span "Log In" at bounding box center [784, 219] width 36 height 10
click at [761, 155] on input "text" at bounding box center [784, 144] width 204 height 24
type input "[EMAIL_ADDRESS][DOMAIN_NAME]"
drag, startPoint x: 838, startPoint y: 231, endPoint x: 771, endPoint y: 196, distance: 75.6
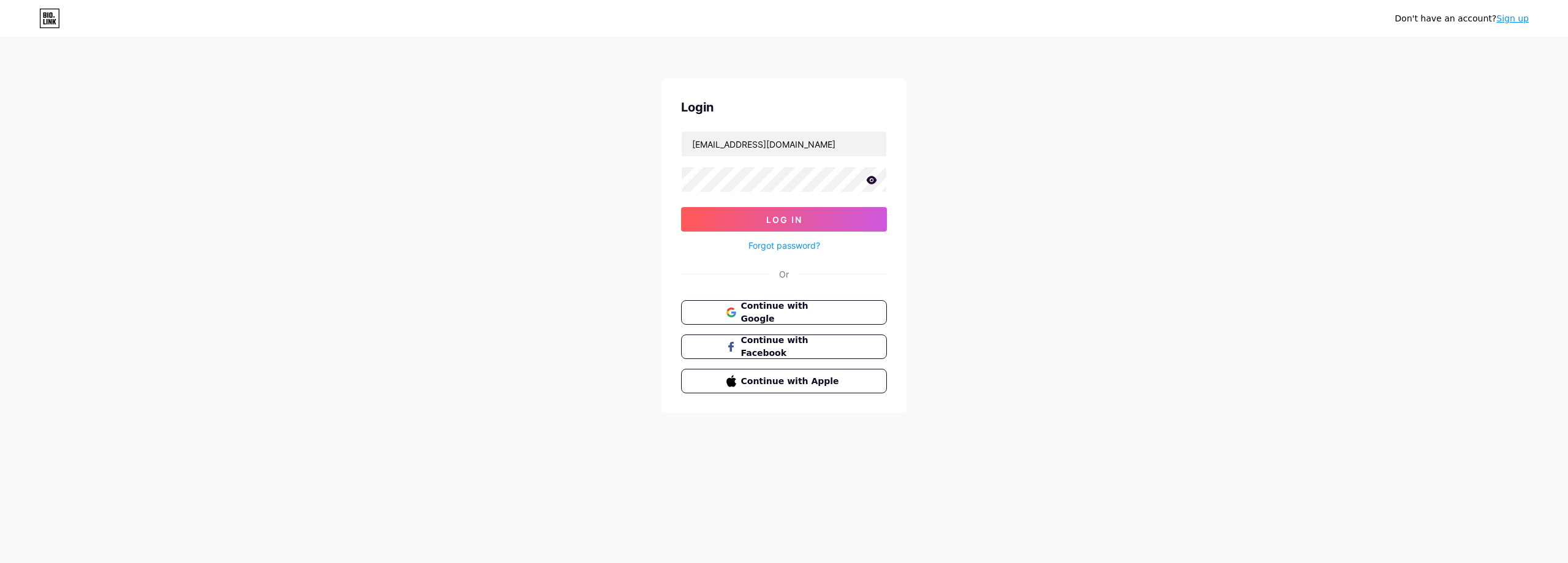
click at [836, 226] on button "Log In" at bounding box center [784, 219] width 206 height 24
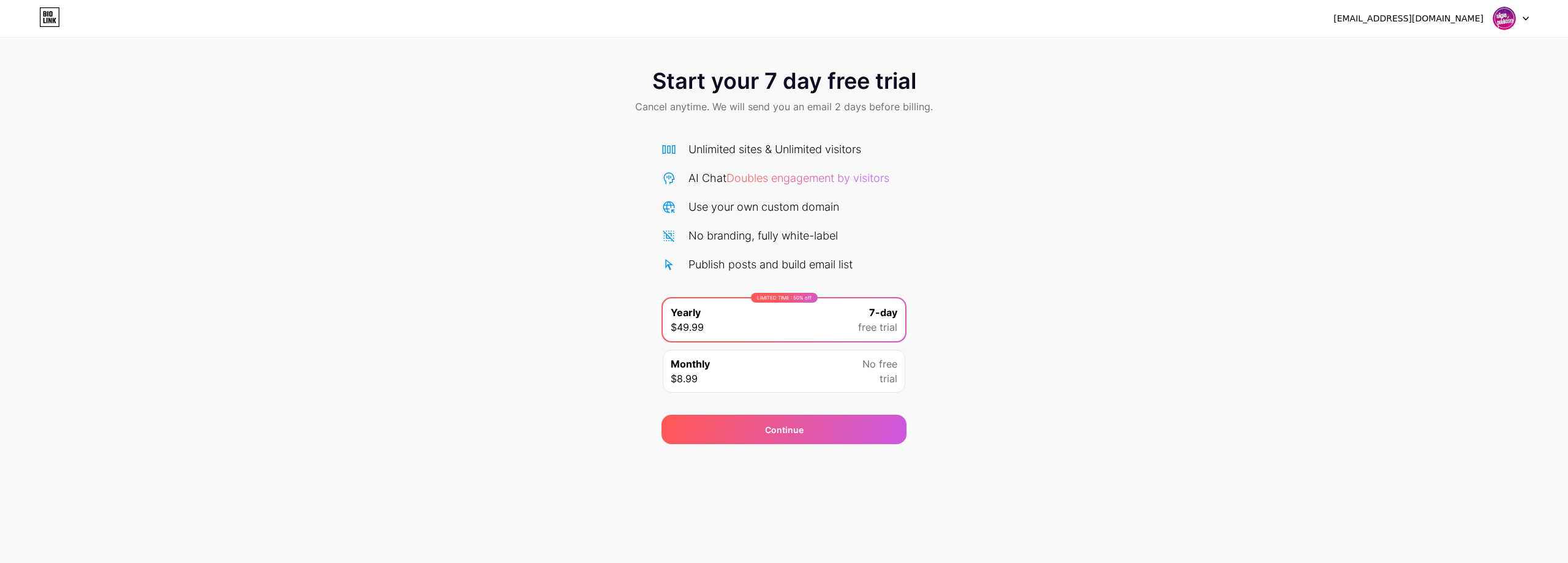
click at [1508, 18] on img at bounding box center [1504, 19] width 24 height 24
click at [1447, 58] on li "Logout" at bounding box center [1452, 50] width 152 height 33
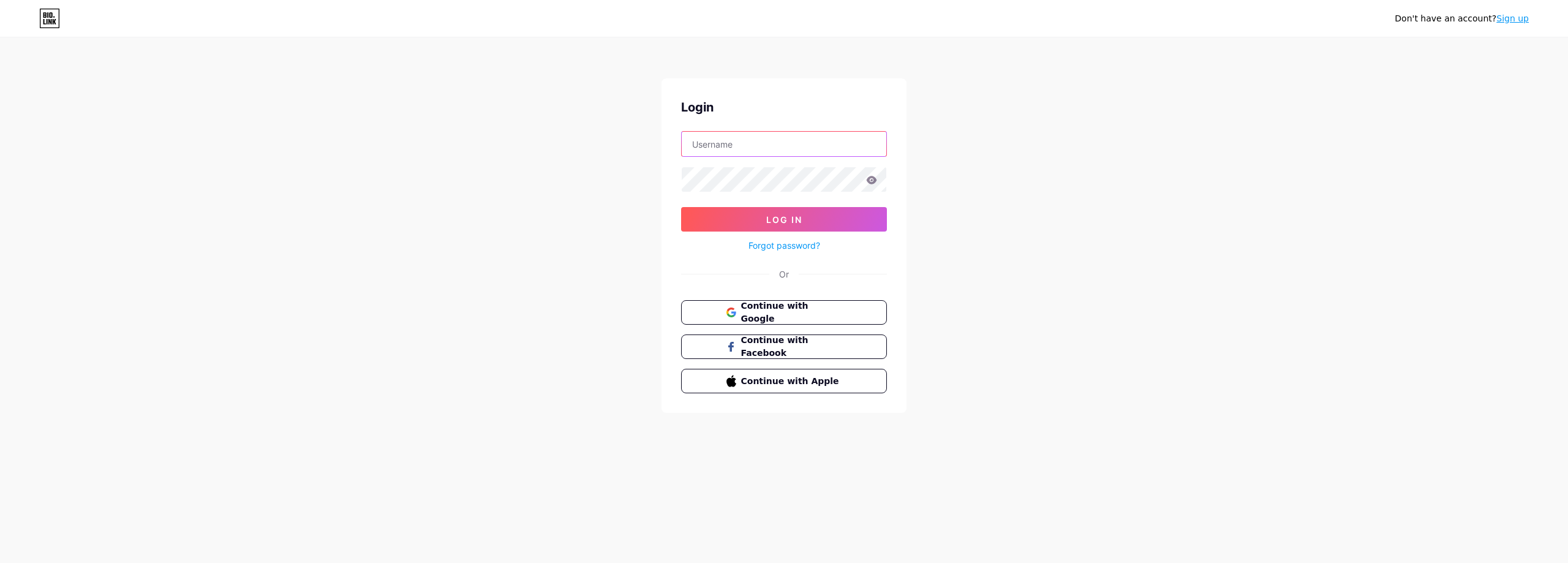
drag, startPoint x: 744, startPoint y: 150, endPoint x: 754, endPoint y: 156, distance: 11.7
click at [744, 150] on input "text" at bounding box center [784, 144] width 204 height 24
type input "migueelpublicista@gmail.com"
click at [739, 210] on button "Log In" at bounding box center [784, 219] width 206 height 24
